Goal: Use online tool/utility: Utilize a website feature to perform a specific function

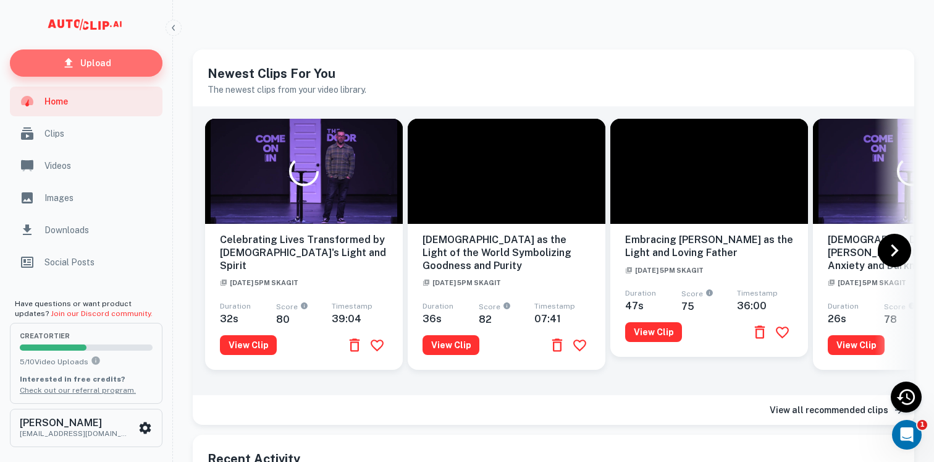
click at [110, 64] on link "Upload" at bounding box center [86, 62] width 153 height 27
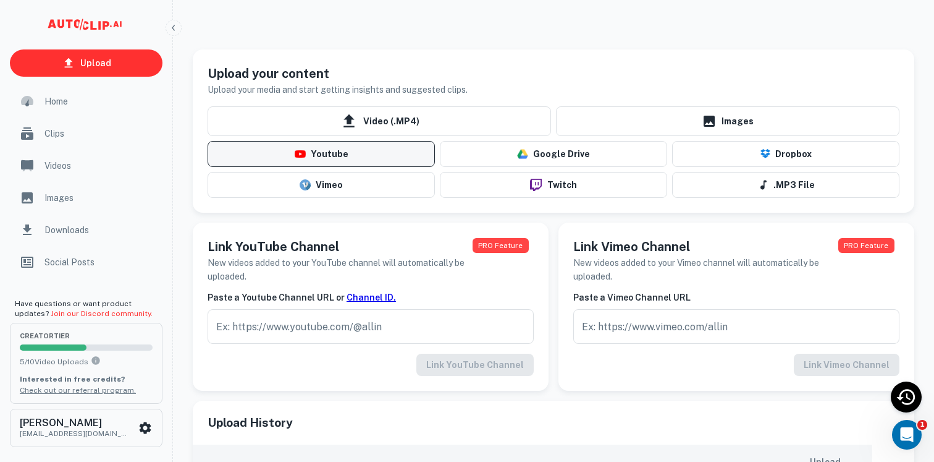
click at [324, 157] on button "Youtube" at bounding box center [321, 154] width 227 height 26
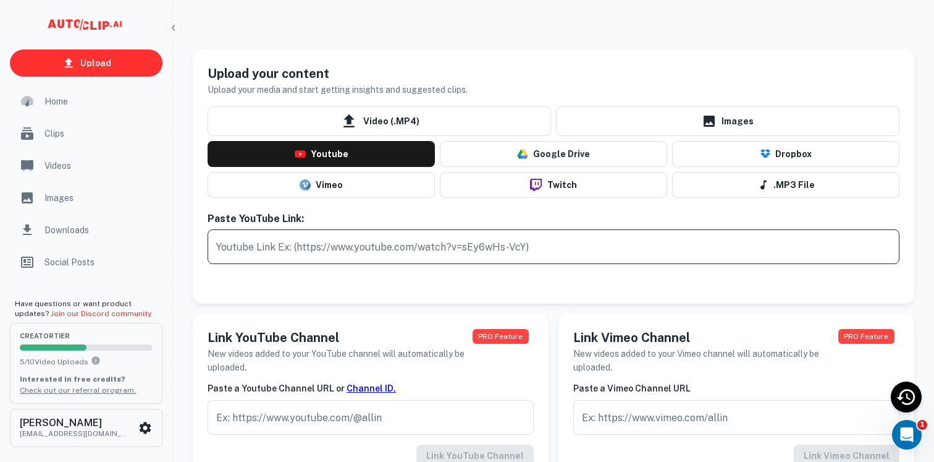
click at [332, 247] on input "text" at bounding box center [554, 246] width 692 height 35
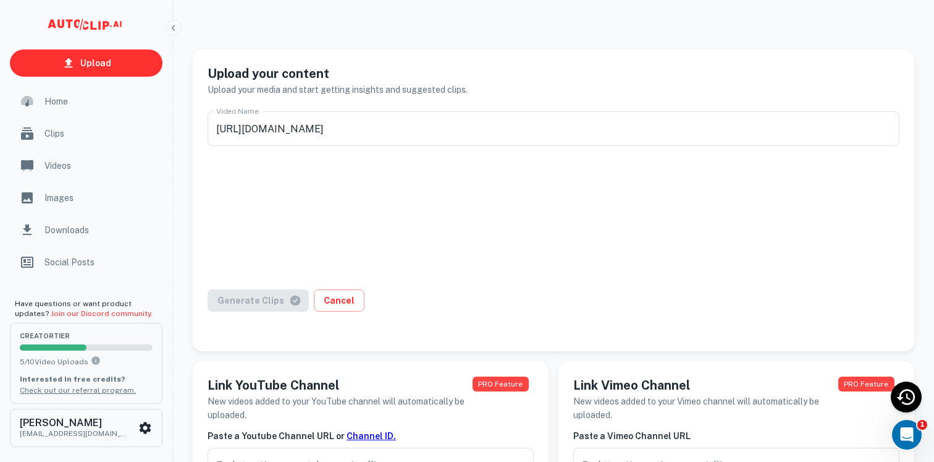
type input "October Refuge"
click at [266, 298] on button "Generate Clips" at bounding box center [258, 300] width 101 height 22
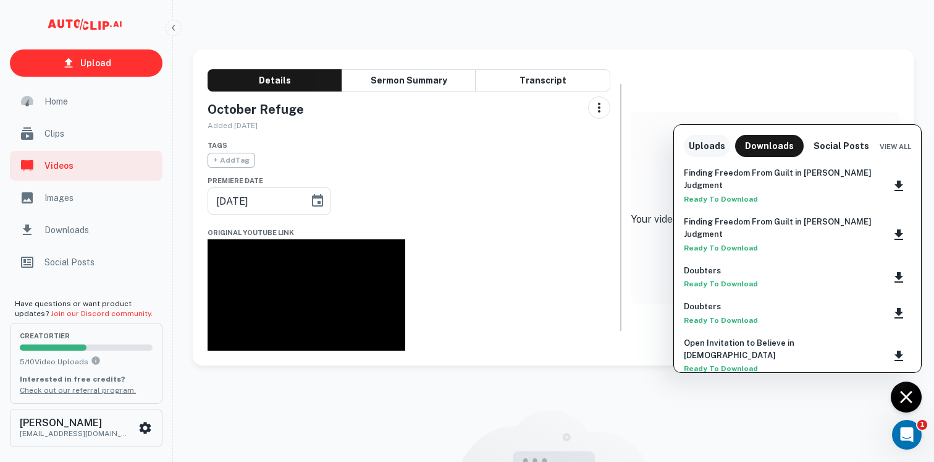
click at [707, 145] on button "Uploads" at bounding box center [707, 146] width 46 height 22
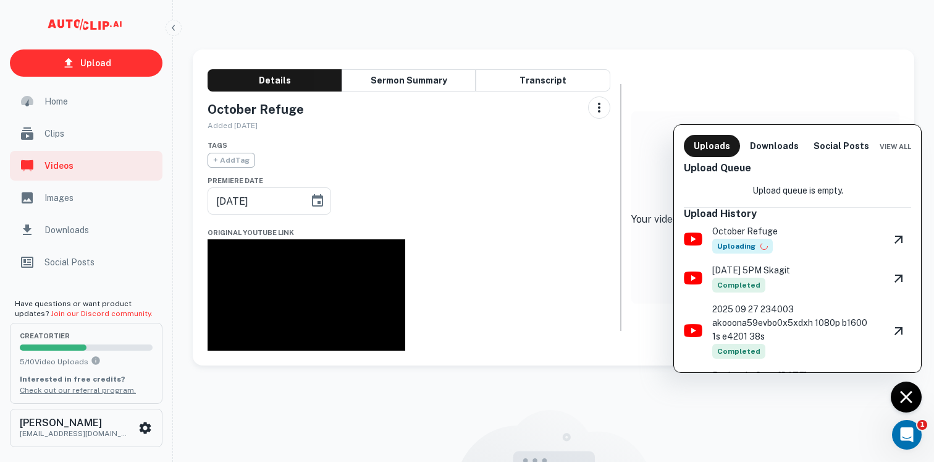
click at [52, 131] on div at bounding box center [467, 231] width 934 height 462
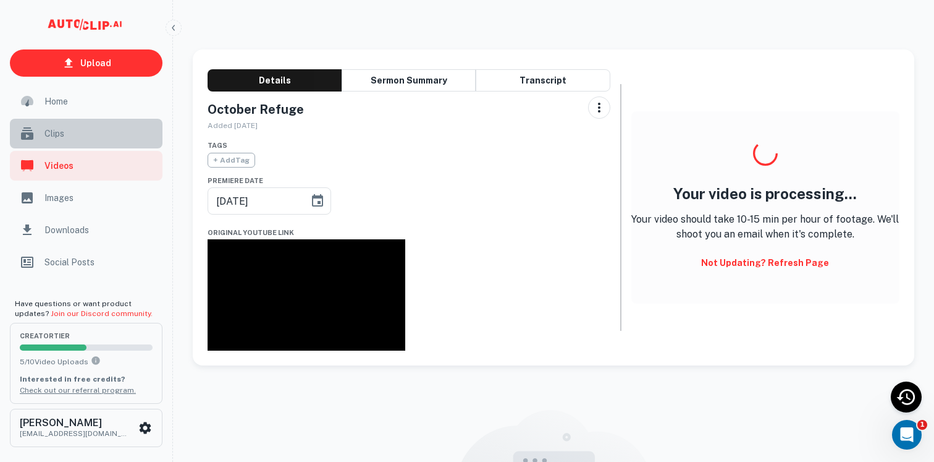
click at [52, 134] on span "Clips" at bounding box center [99, 134] width 111 height 14
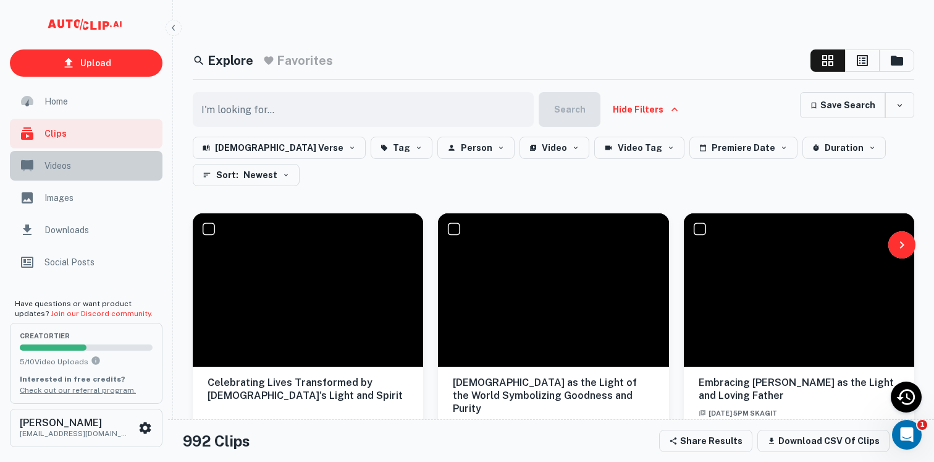
click at [53, 164] on span "Videos" at bounding box center [99, 166] width 111 height 14
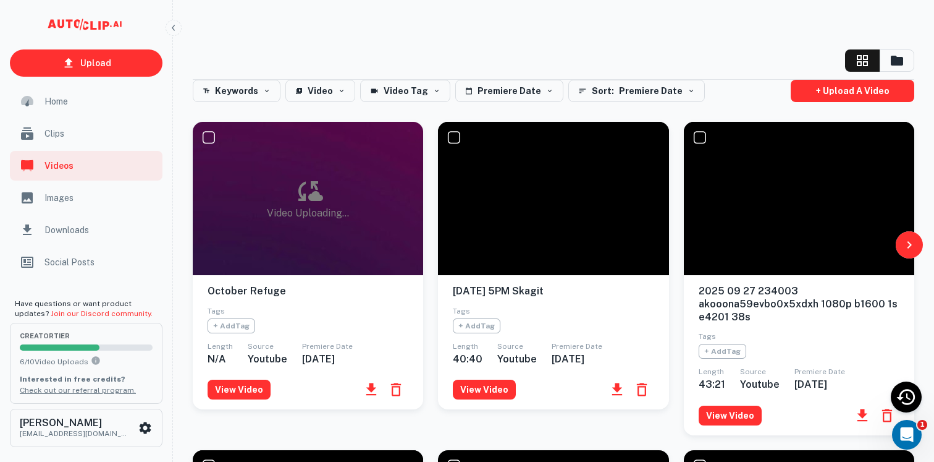
click at [66, 133] on span "Clips" at bounding box center [99, 134] width 111 height 14
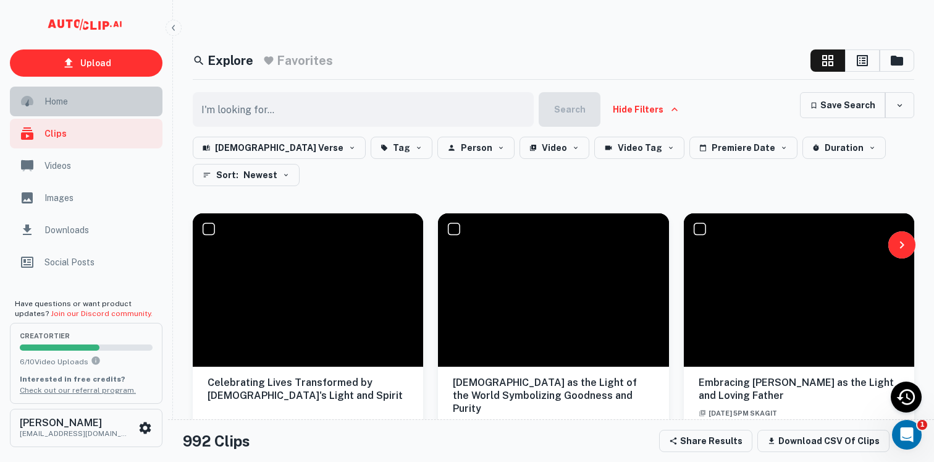
click at [56, 102] on span "Home" at bounding box center [99, 102] width 111 height 14
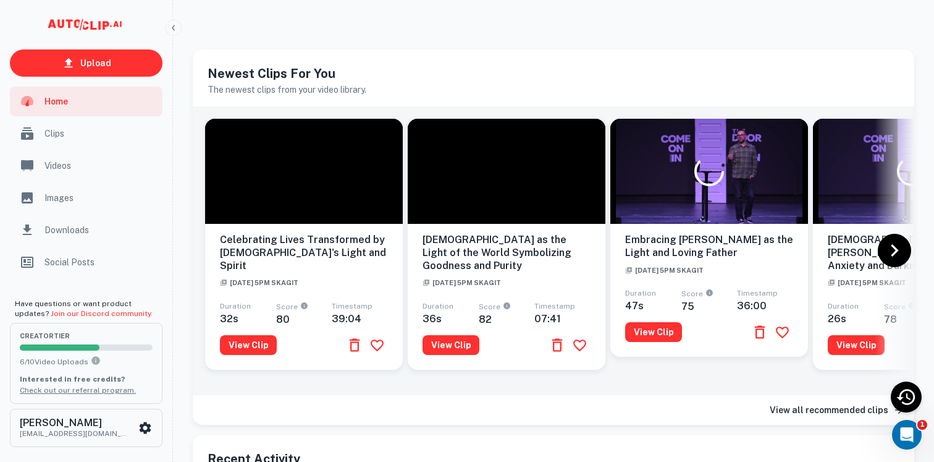
click at [57, 161] on span "Videos" at bounding box center [99, 166] width 111 height 14
